Goal: Complete application form

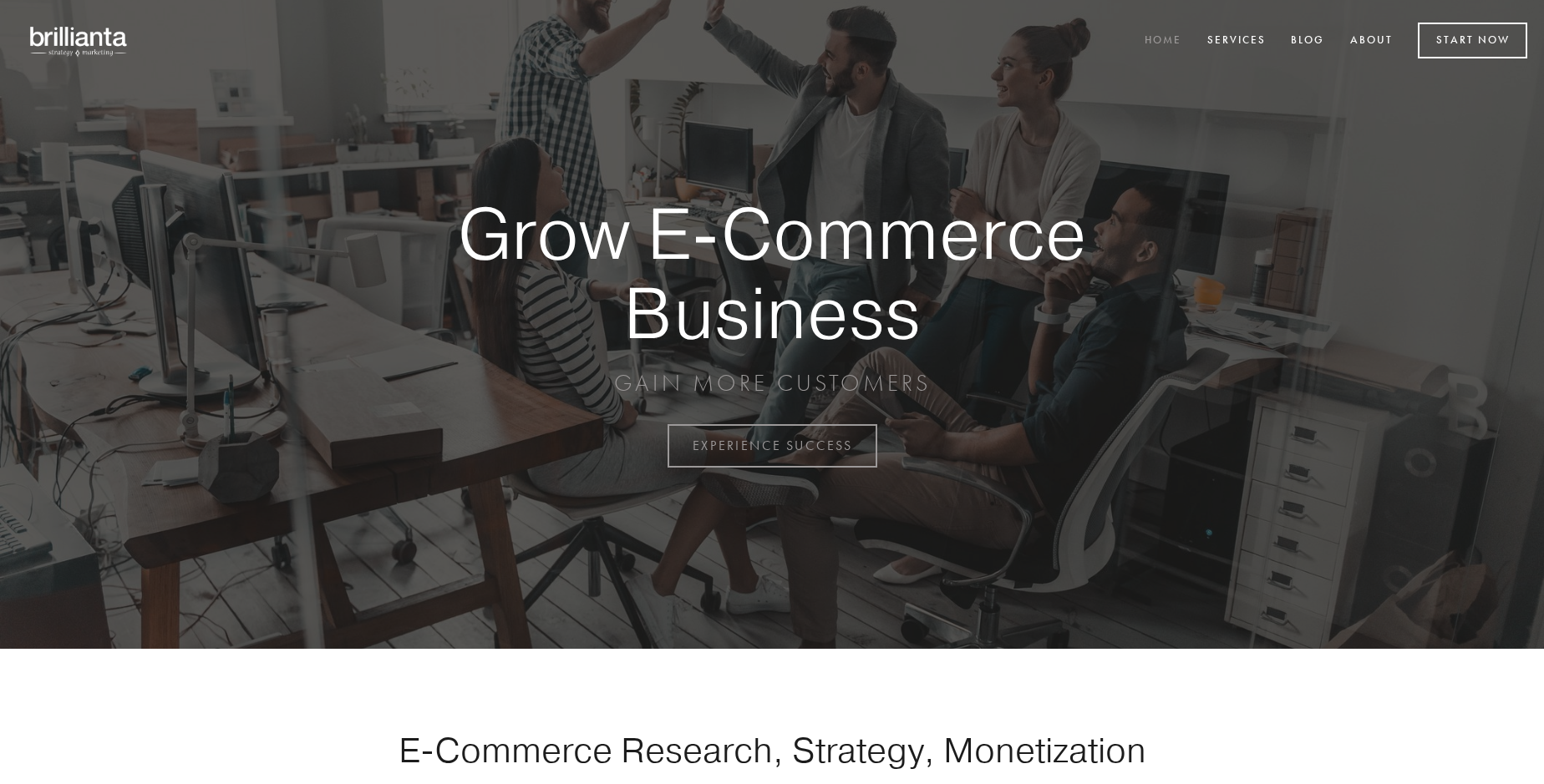
scroll to position [4377, 0]
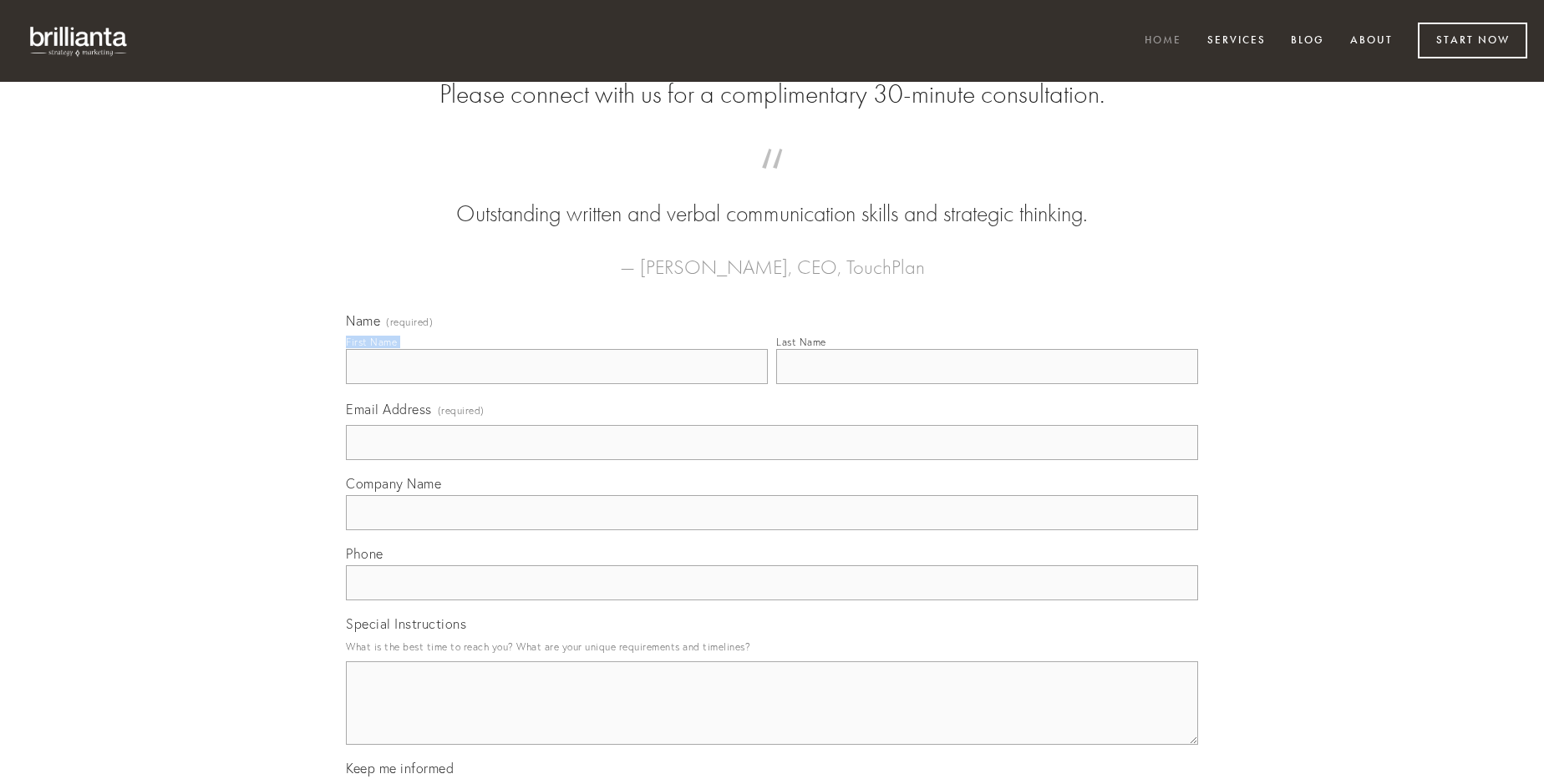
type input "[PERSON_NAME]"
click at [986, 384] on input "Last Name" at bounding box center [986, 366] width 422 height 35
type input "[PERSON_NAME]"
click at [772, 460] on input "Email Address (required)" at bounding box center [772, 442] width 852 height 35
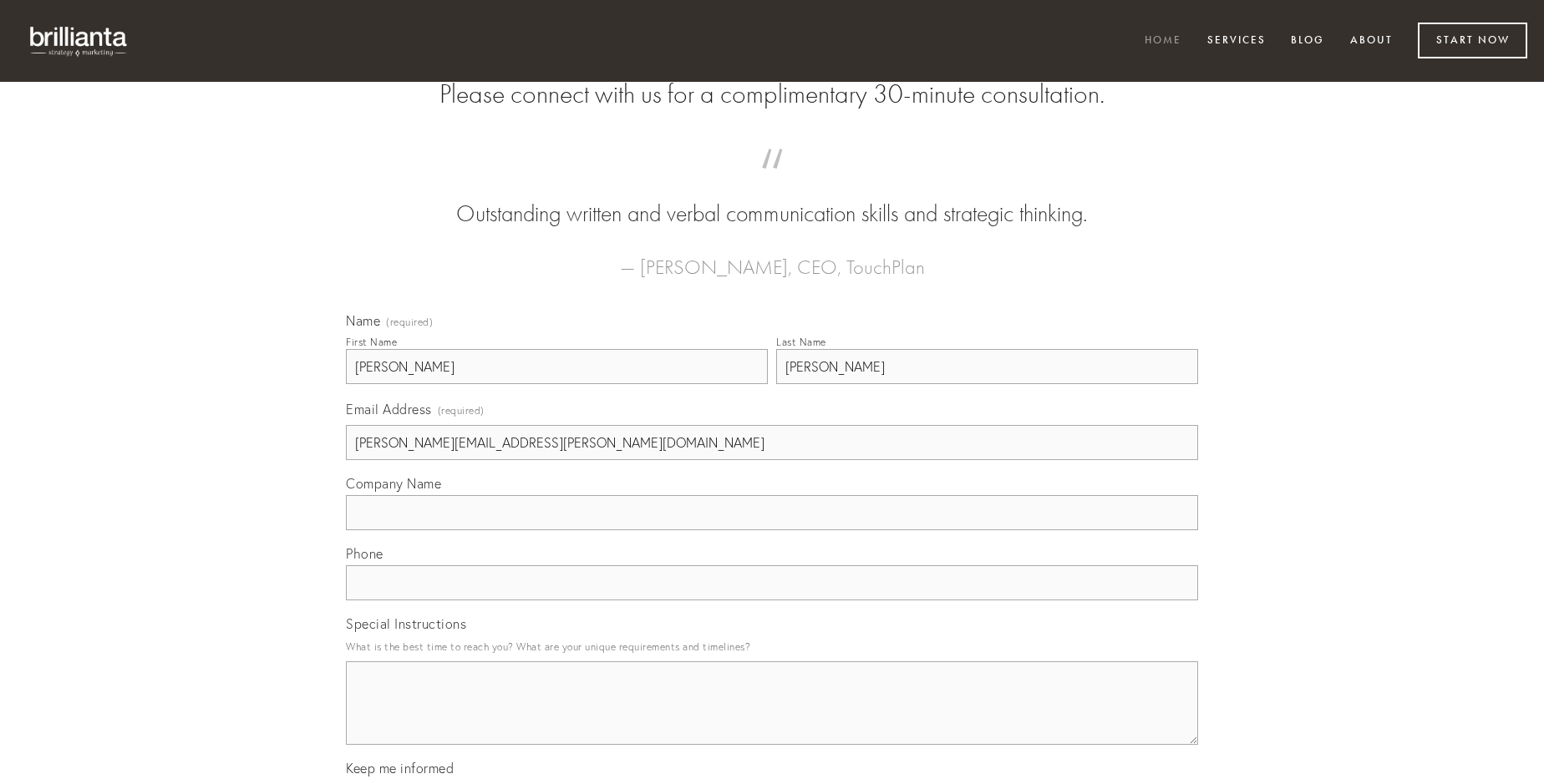
type input "[PERSON_NAME][EMAIL_ADDRESS][PERSON_NAME][DOMAIN_NAME]"
click at [772, 530] on input "Company Name" at bounding box center [772, 512] width 852 height 35
type input "approbo"
click at [772, 600] on input "text" at bounding box center [772, 582] width 852 height 35
click at [772, 718] on textarea "Special Instructions" at bounding box center [772, 703] width 852 height 84
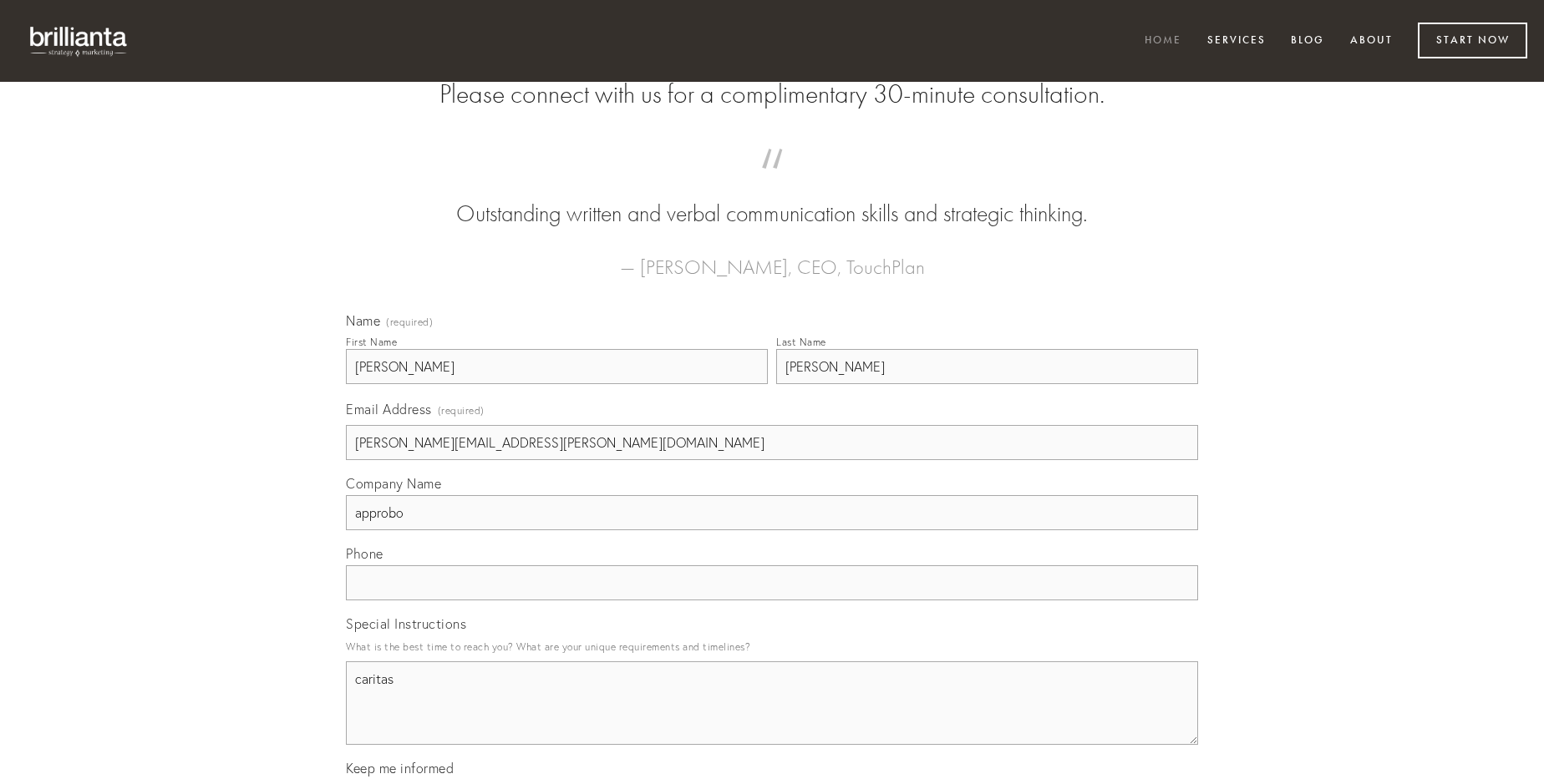
type textarea "caritas"
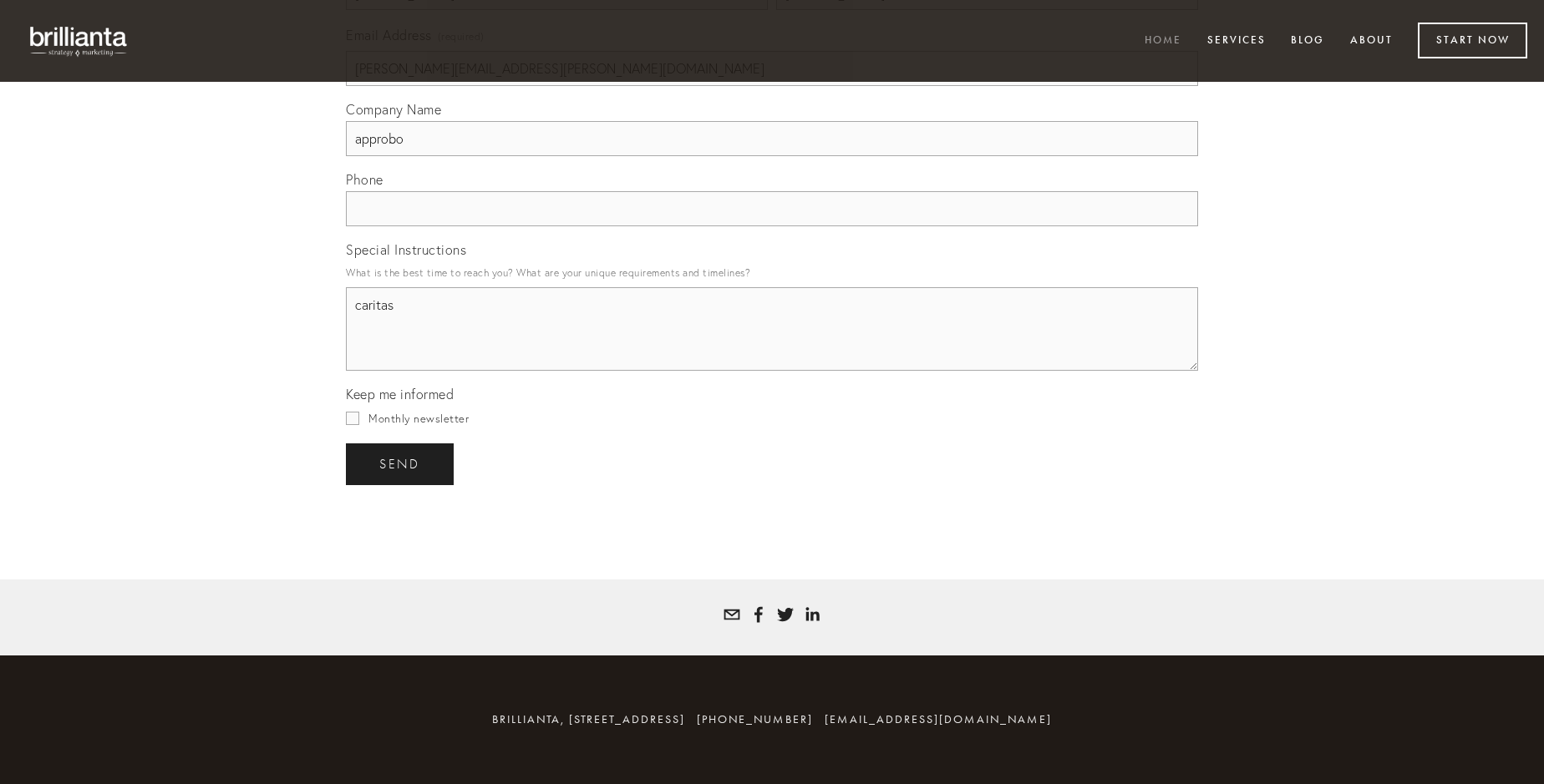
click at [401, 463] on span "send" at bounding box center [399, 464] width 41 height 15
